Goal: Find specific page/section: Find specific page/section

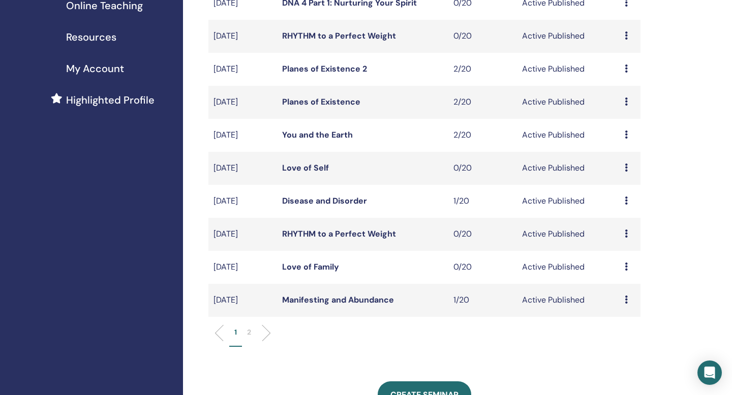
scroll to position [204, 0]
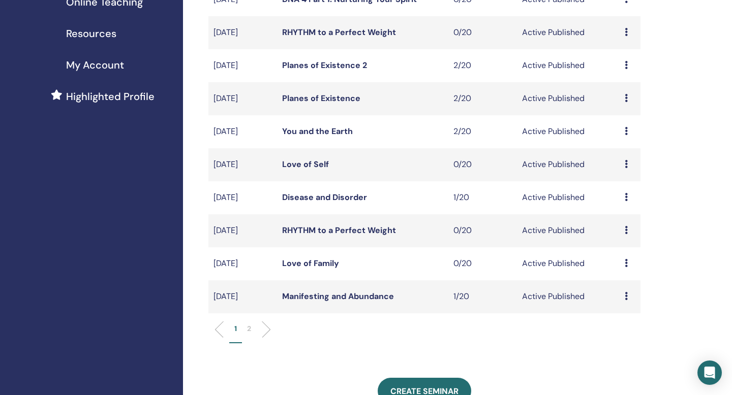
click at [307, 299] on link "Manifesting and Abundance" at bounding box center [338, 296] width 112 height 11
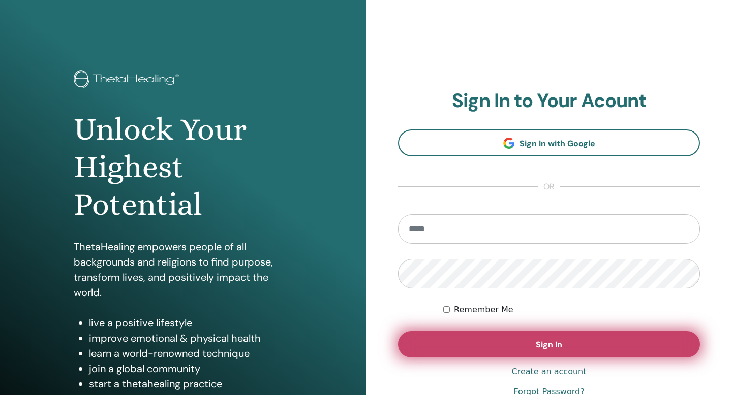
type input "**********"
click at [526, 346] on button "Sign In" at bounding box center [549, 344] width 302 height 26
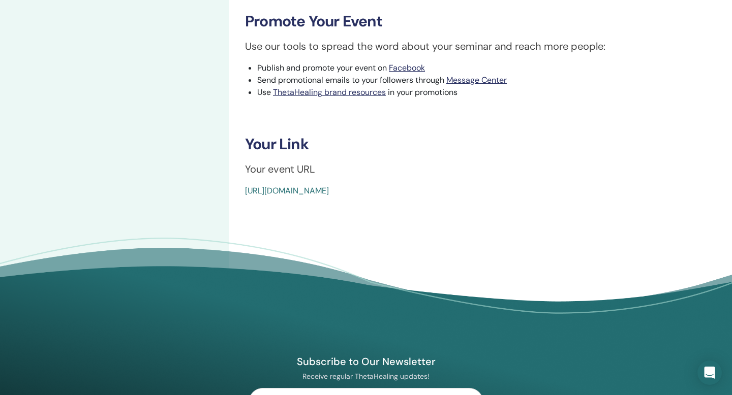
scroll to position [476, 0]
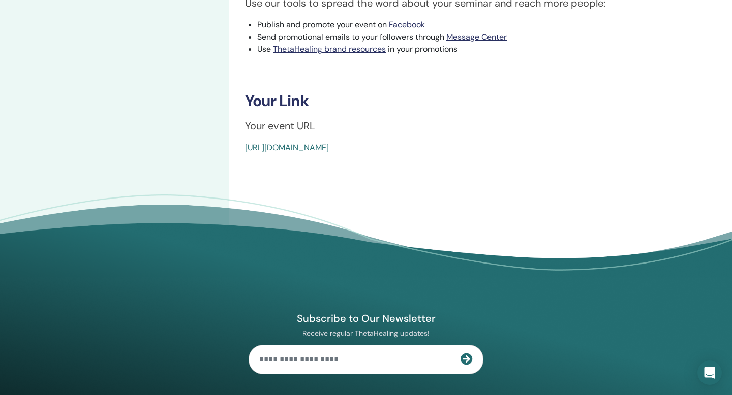
click at [328, 149] on link "https://www.thetahealing.com/seminar-370428-details.html" at bounding box center [287, 147] width 84 height 11
